Goal: Transaction & Acquisition: Purchase product/service

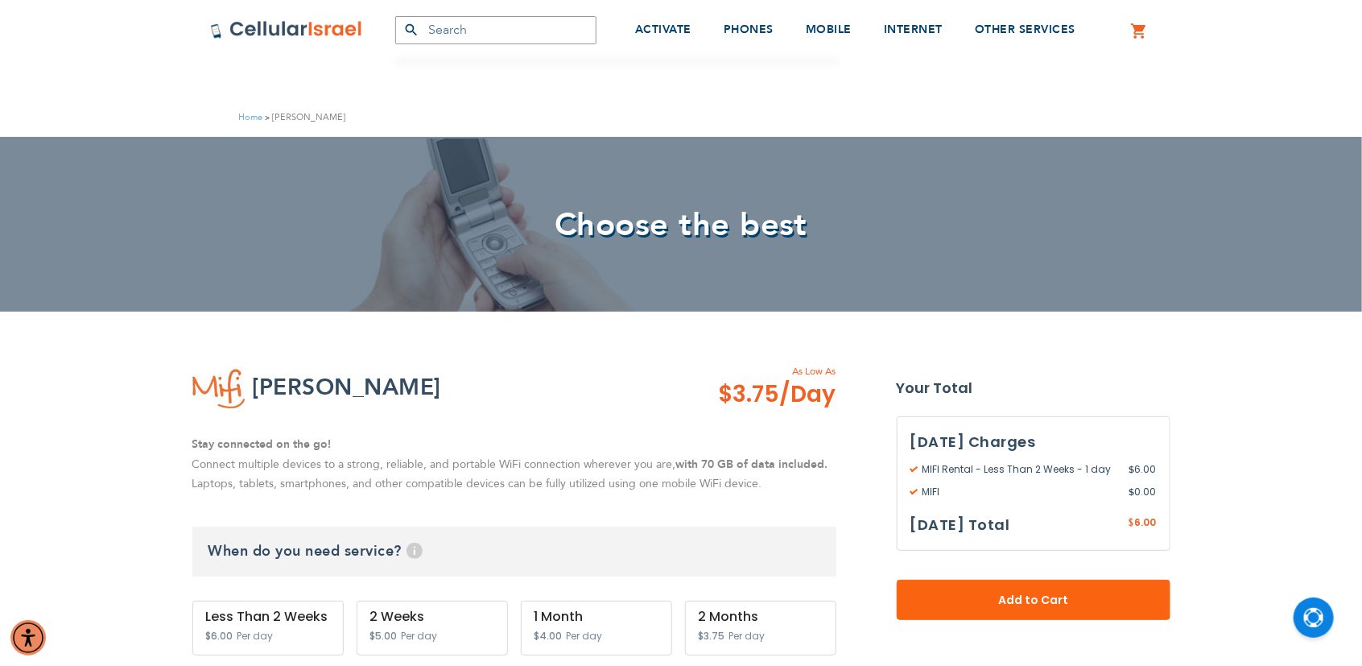
scroll to position [322, 0]
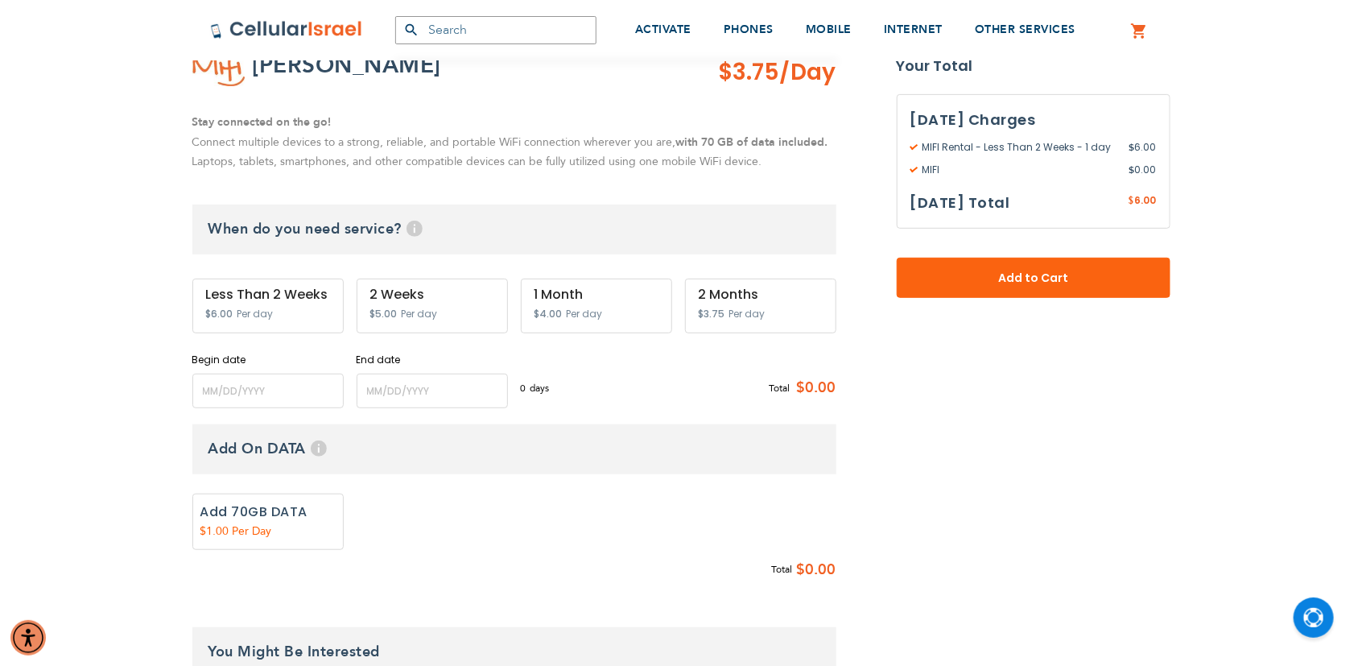
click at [293, 311] on div "Less Than 2 Weeks $6.00 Per day" at bounding box center [267, 305] width 151 height 55
click at [303, 303] on div "Less Than 2 Weeks $6.00 Per day" at bounding box center [267, 305] width 151 height 55
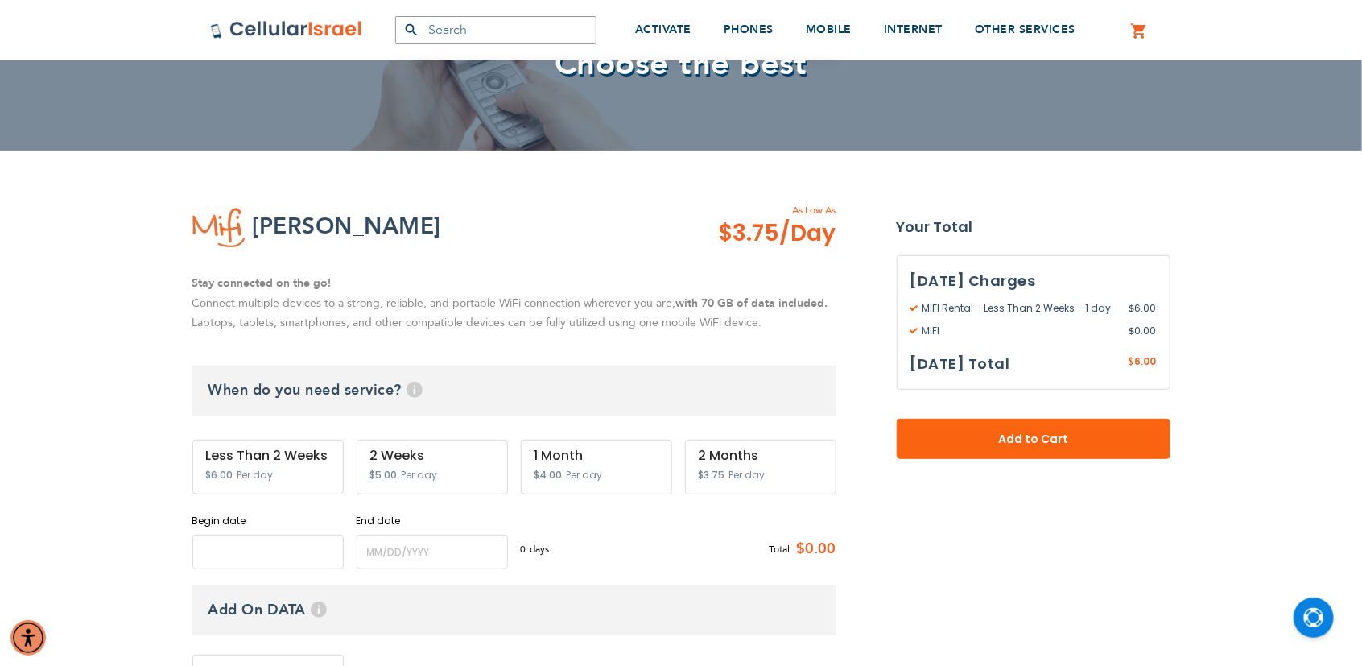
click at [244, 555] on input "name" at bounding box center [267, 551] width 151 height 35
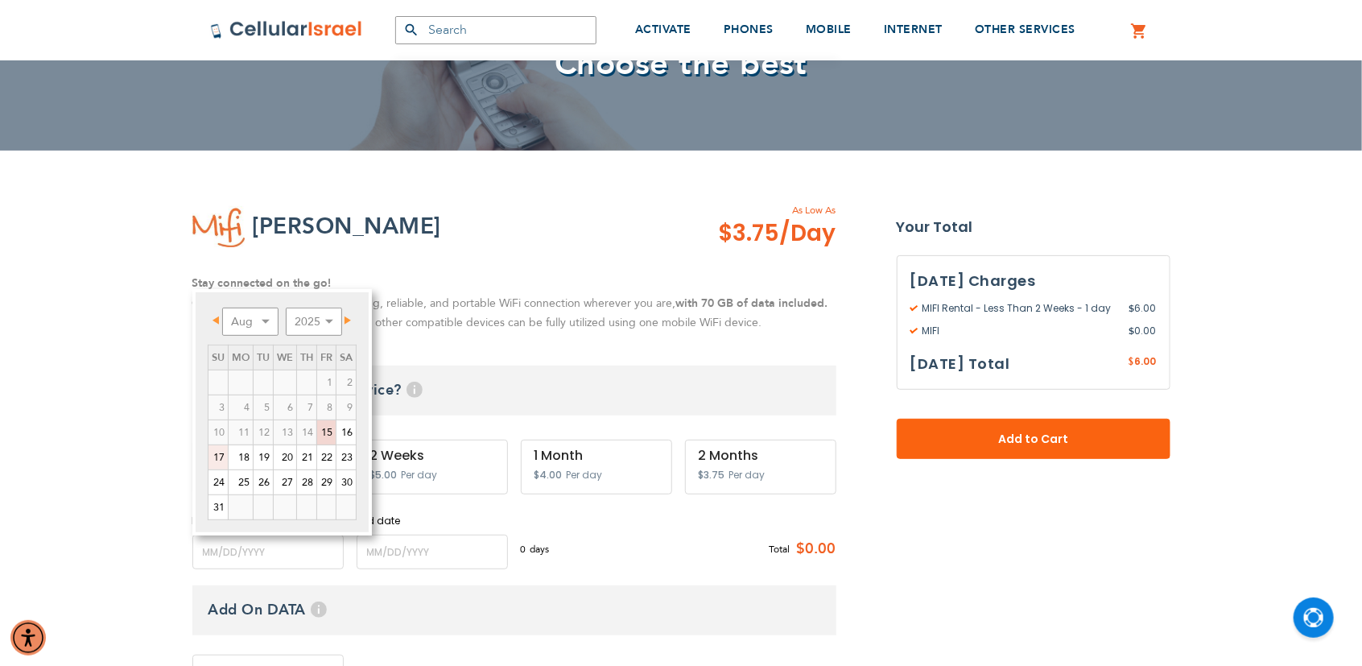
click at [219, 454] on link "17" at bounding box center [217, 457] width 19 height 24
type input "[DATE]"
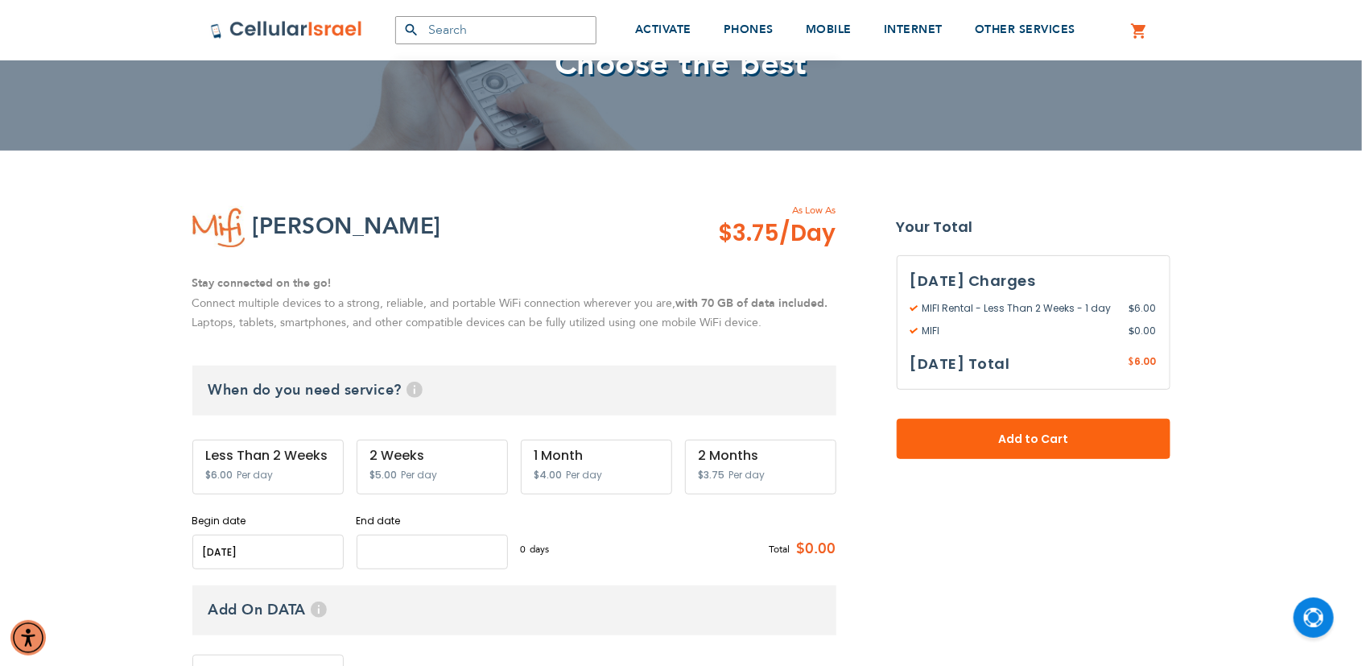
click at [419, 552] on input "name" at bounding box center [432, 551] width 151 height 35
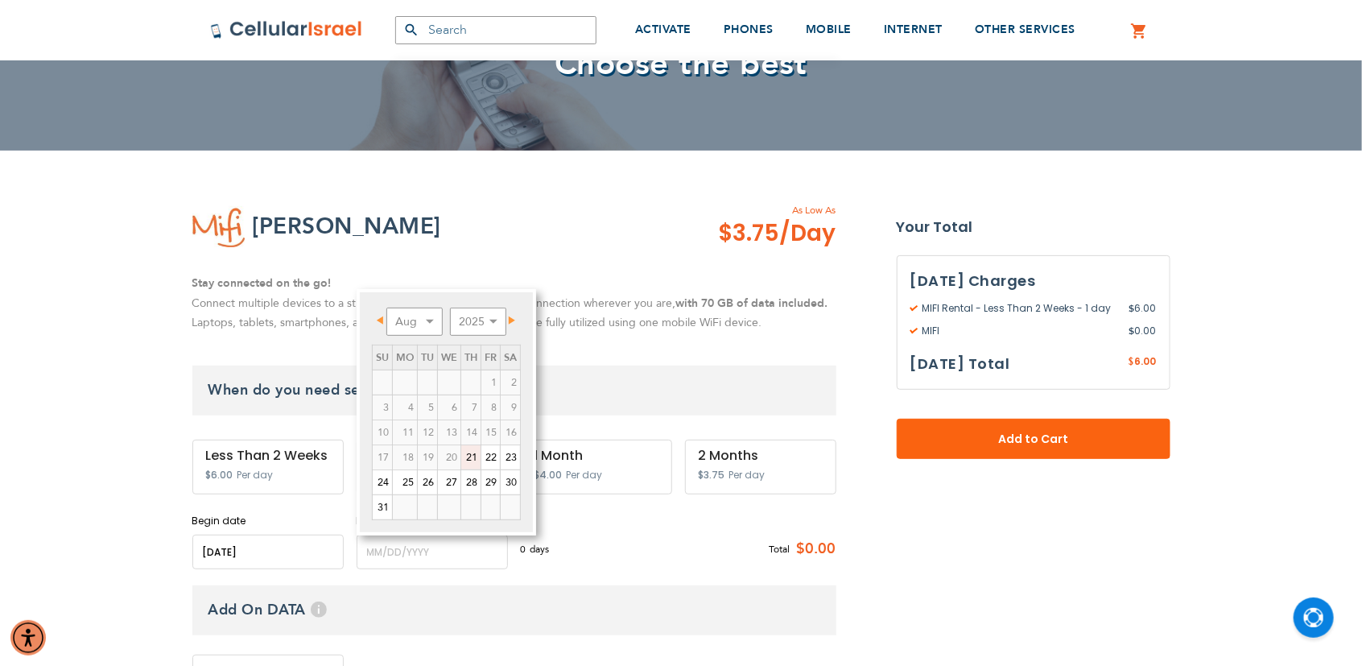
click at [471, 455] on link "21" at bounding box center [470, 457] width 19 height 24
type input "[DATE]"
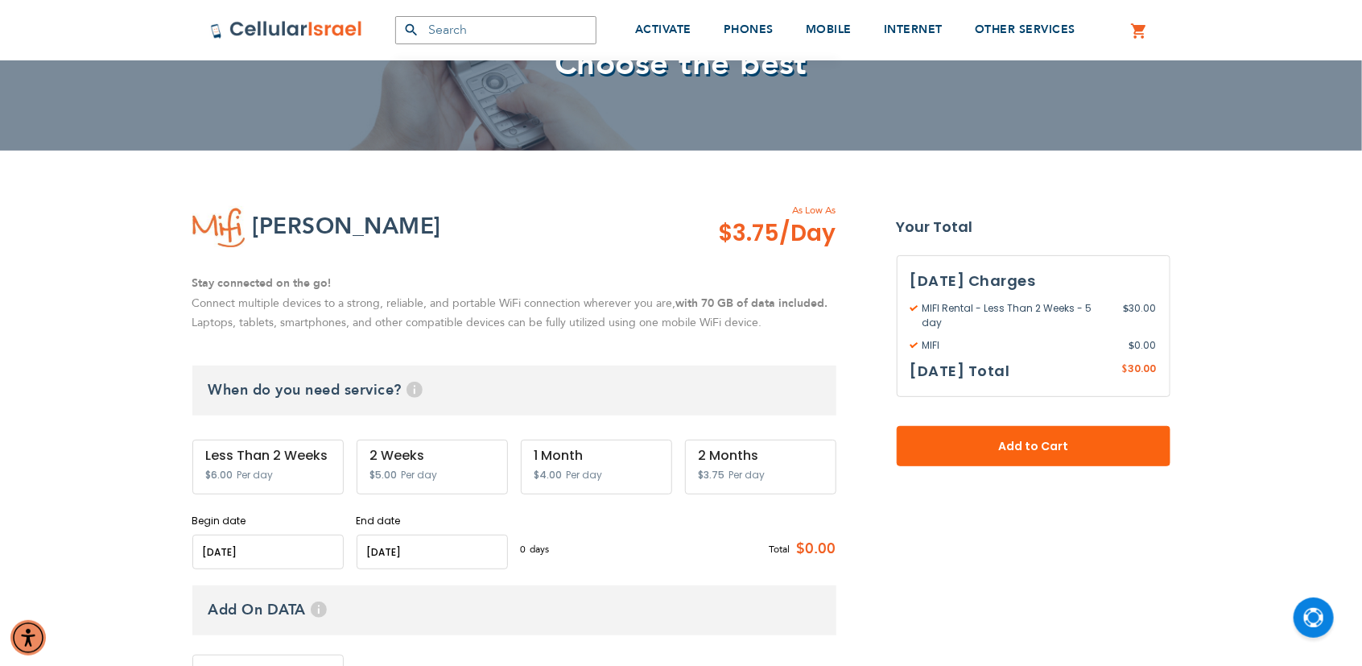
scroll to position [483, 0]
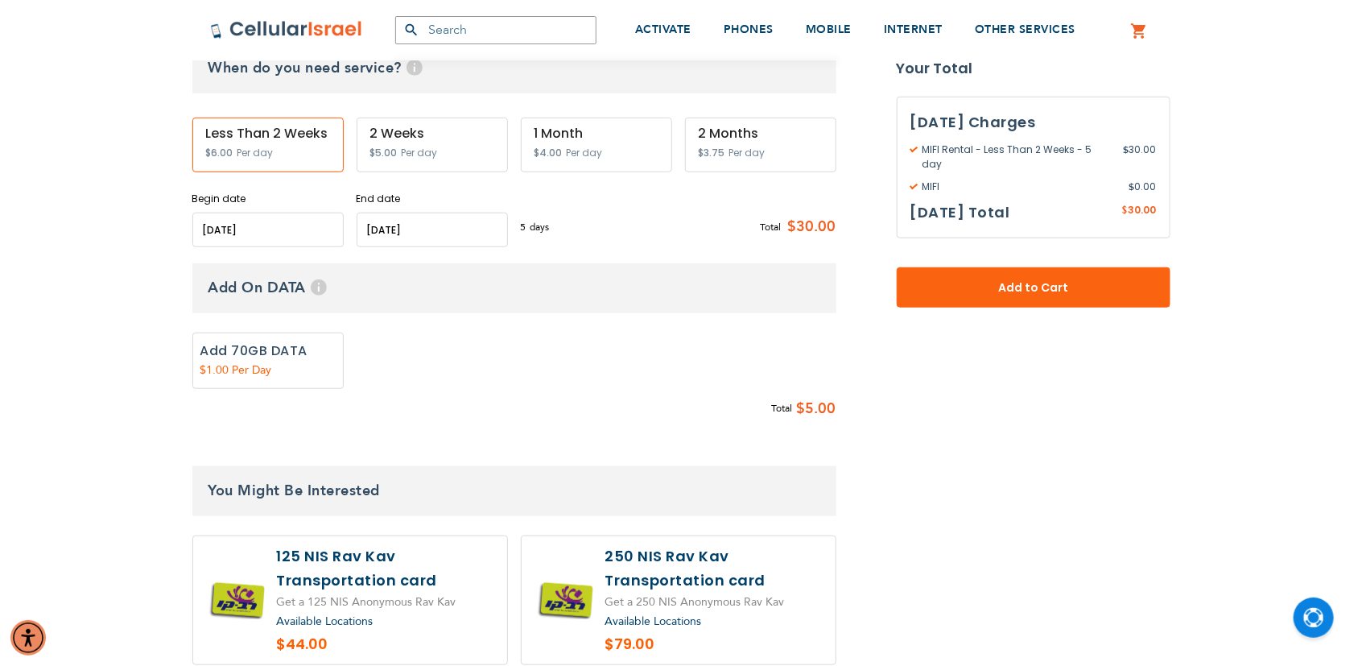
click at [496, 431] on fieldset "Customize: MIFI Rental select plan 5" at bounding box center [514, 565] width 644 height 605
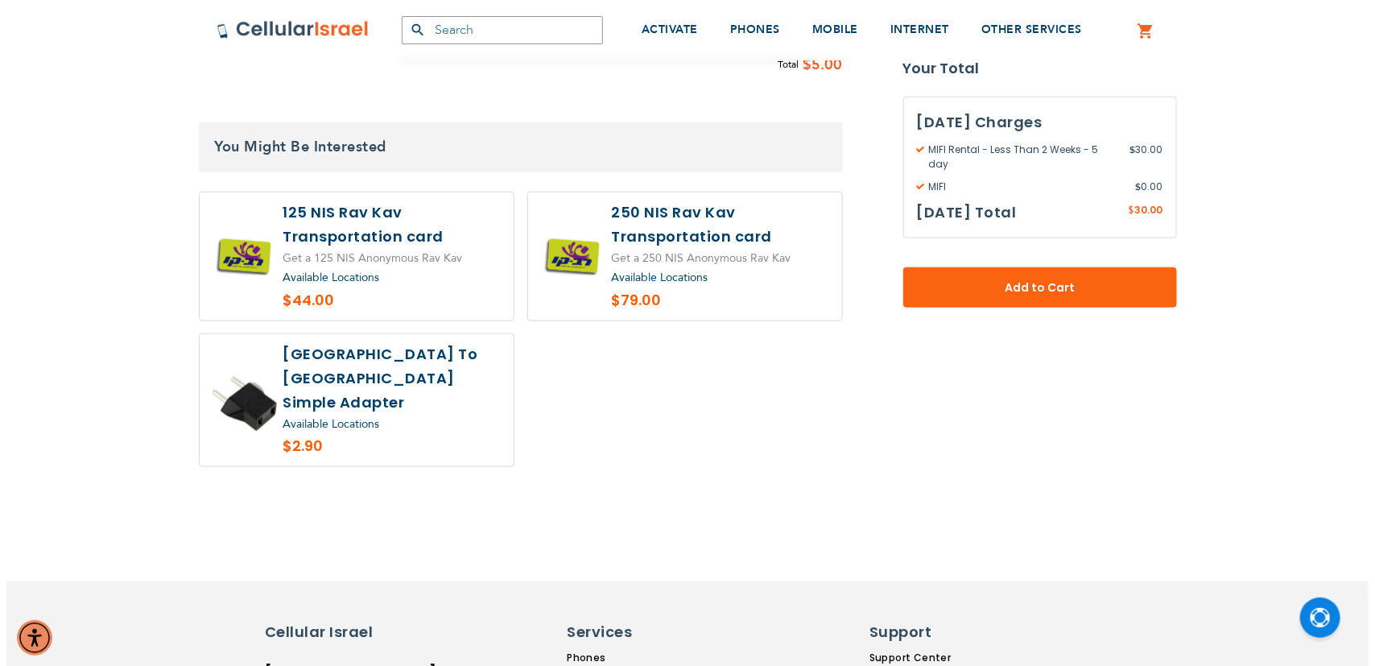
scroll to position [805, 0]
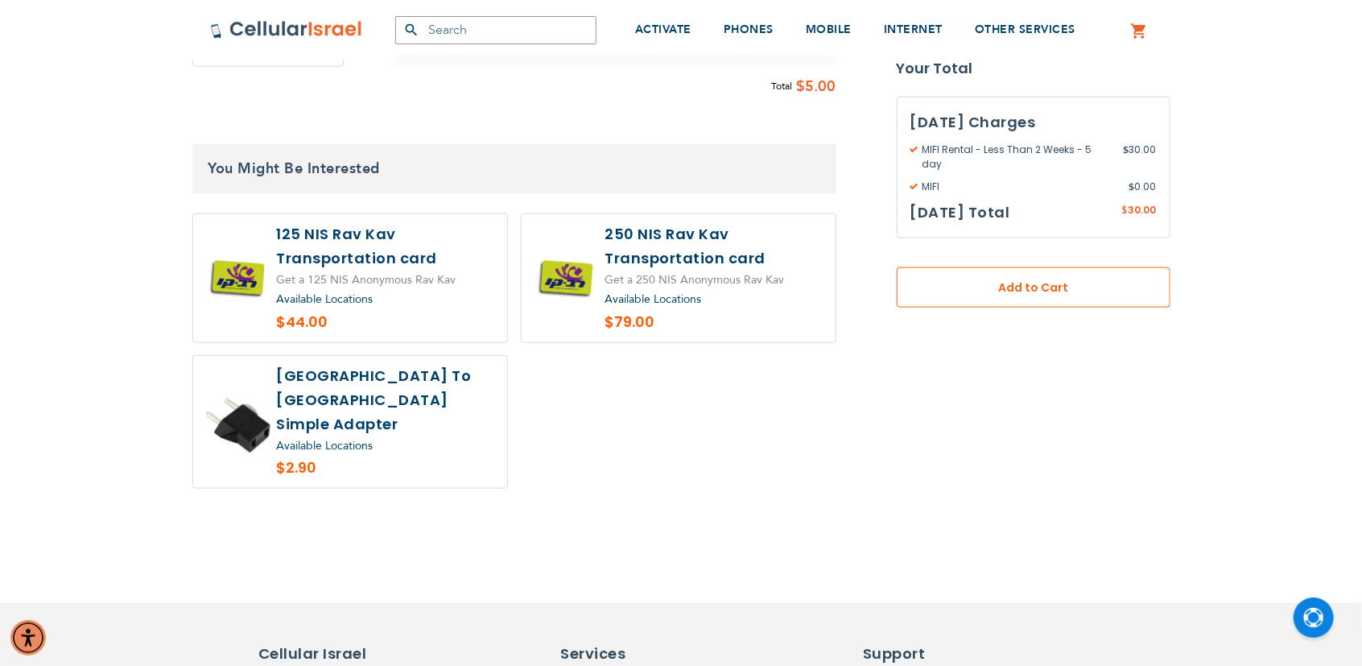
click at [950, 283] on span "Add to Cart" at bounding box center [1033, 287] width 167 height 17
